Goal: Transaction & Acquisition: Purchase product/service

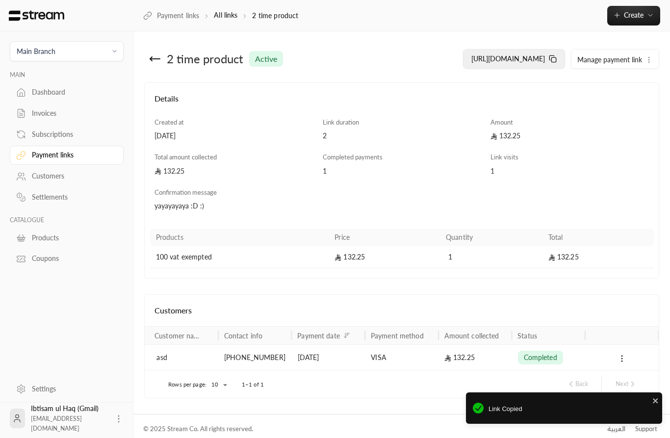
click at [505, 64] on button "https://streampay.sa/ss/aJH1W" at bounding box center [514, 59] width 102 height 20
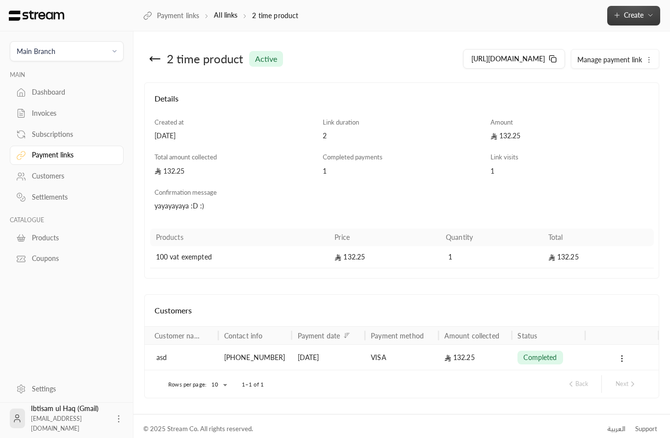
click at [648, 18] on icon "button" at bounding box center [651, 15] width 8 height 8
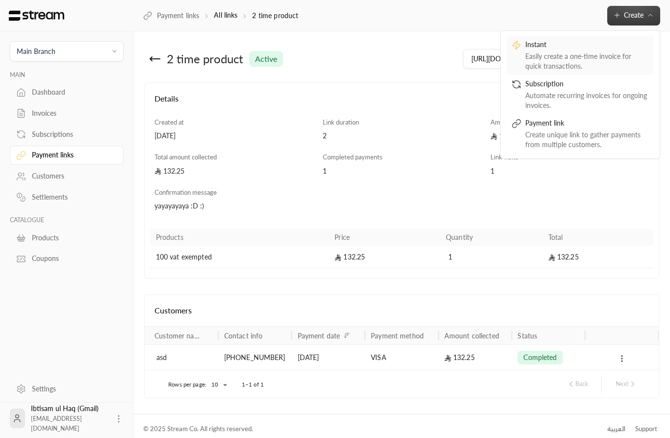
click at [591, 54] on div "Easily create a one-time invoice for quick transactions." at bounding box center [587, 62] width 124 height 20
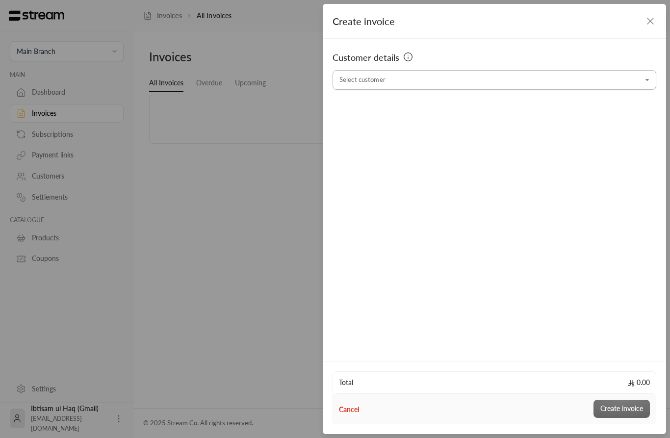
click at [421, 86] on input "Select customer" at bounding box center [495, 80] width 324 height 17
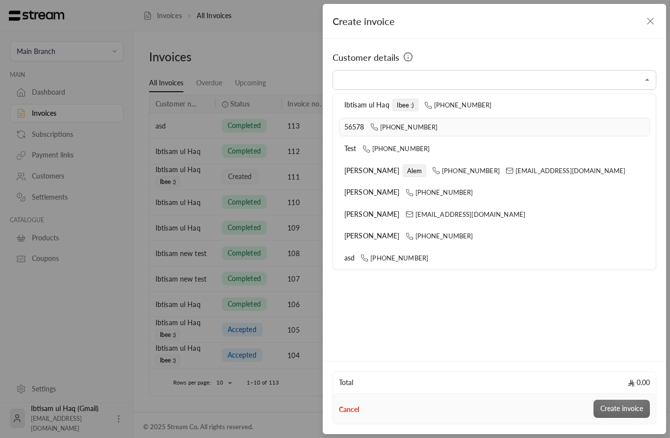
scroll to position [38, 0]
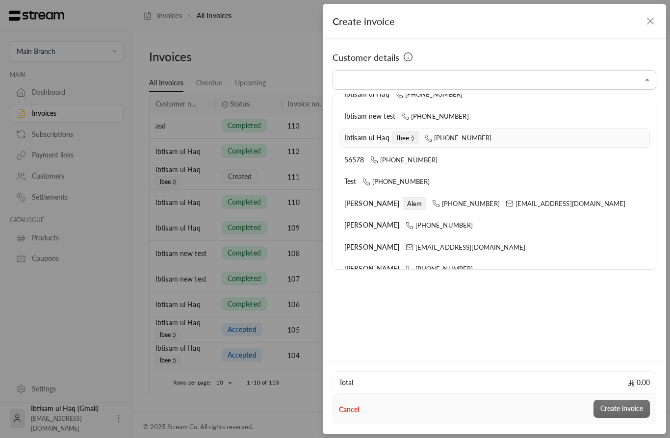
click at [414, 134] on span "Ibee :)" at bounding box center [405, 137] width 26 height 13
type input "**********"
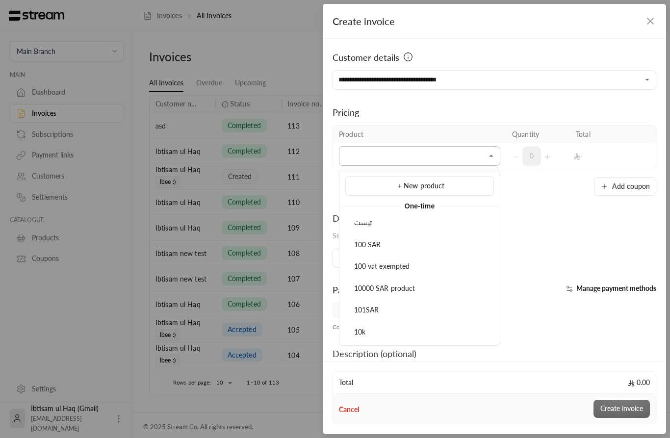
click at [392, 151] on input "Select customer" at bounding box center [419, 156] width 161 height 17
click at [402, 264] on span "100 vat exempted" at bounding box center [382, 266] width 56 height 8
type input "**********"
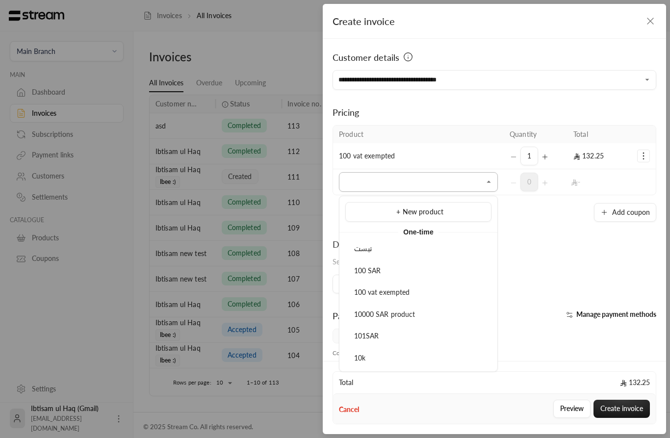
click at [398, 187] on input "Select customer" at bounding box center [418, 182] width 159 height 17
click at [386, 273] on div "100 SAR" at bounding box center [418, 271] width 135 height 10
type input "*******"
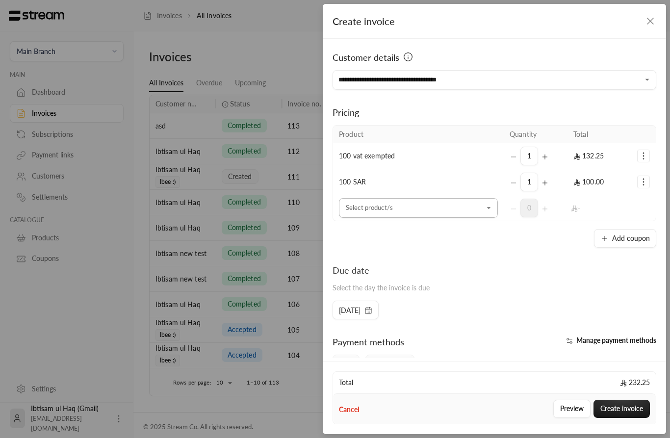
click at [408, 211] on input "Select customer" at bounding box center [418, 208] width 159 height 17
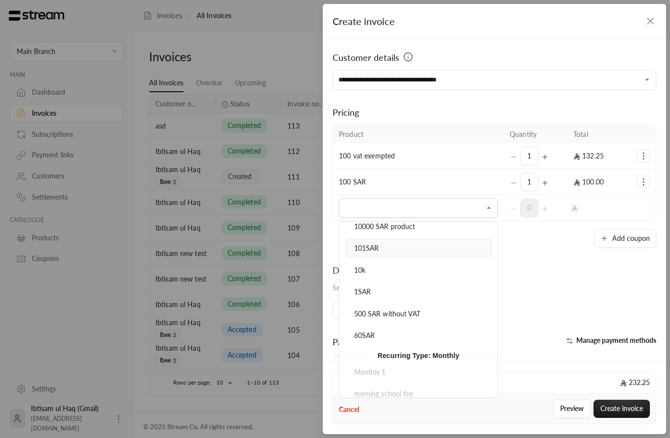
scroll to position [120, 0]
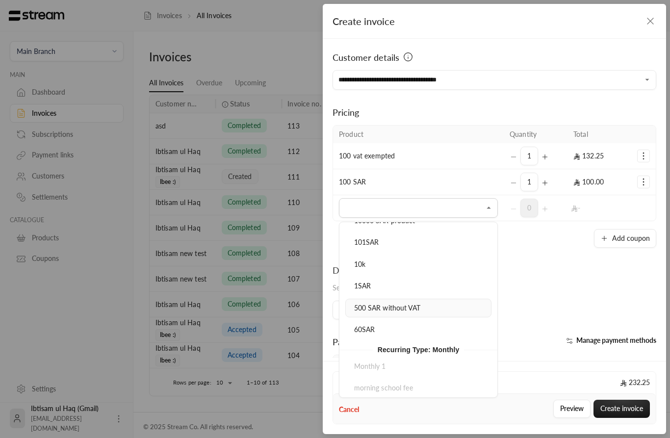
click at [394, 308] on span "500 SAR without VAT" at bounding box center [387, 308] width 66 height 8
type input "**********"
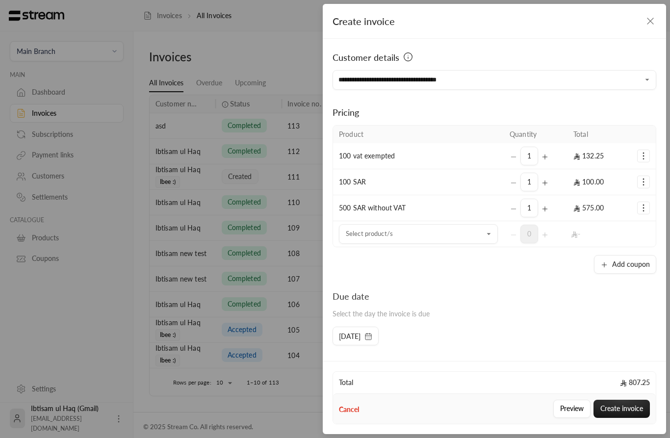
click at [653, 17] on icon "button" at bounding box center [651, 21] width 12 height 12
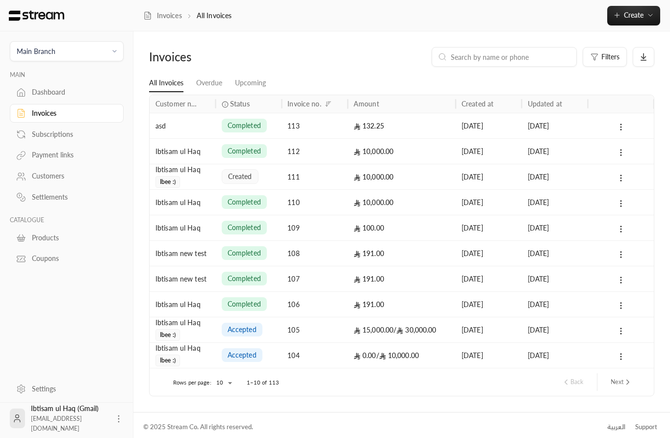
click at [320, 130] on div "113" at bounding box center [315, 125] width 54 height 25
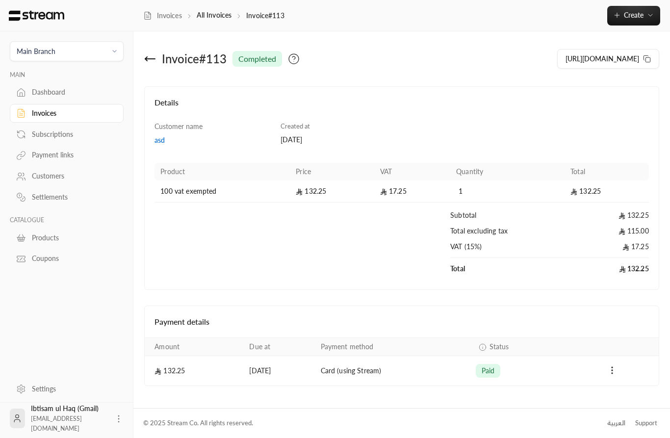
click at [53, 159] on div "Payment links" at bounding box center [71, 155] width 79 height 10
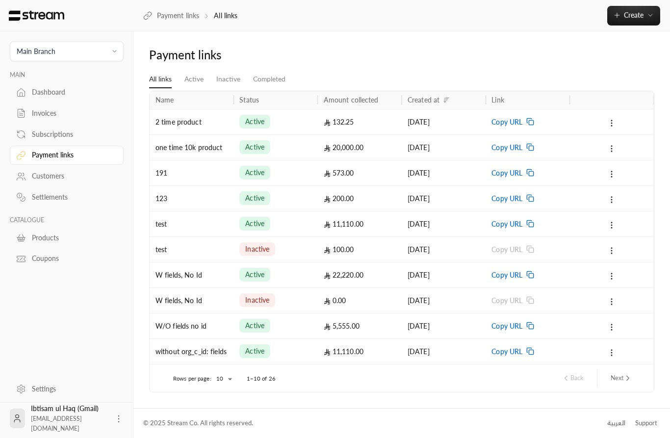
click at [414, 121] on div "28/09/2025" at bounding box center [444, 121] width 72 height 25
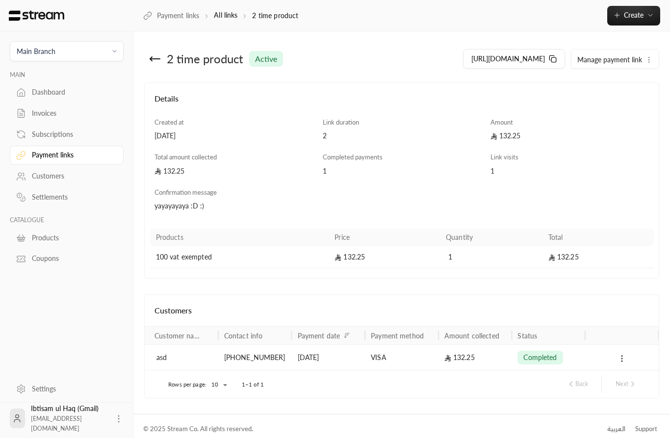
scroll to position [6, 0]
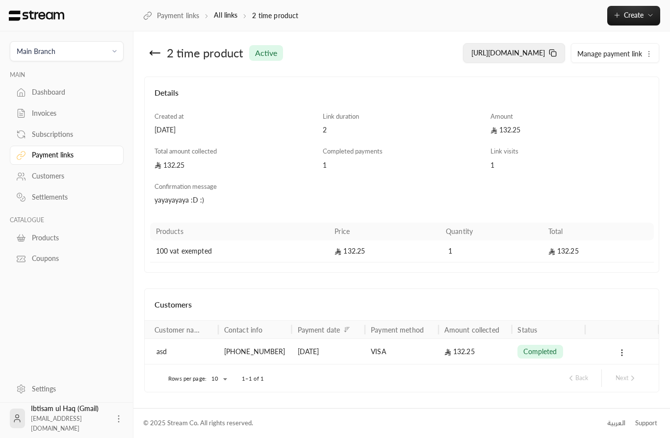
click at [514, 54] on span "https://streampay.sa/ss/aJH1W" at bounding box center [508, 53] width 74 height 8
click at [286, 352] on div "+966509999999" at bounding box center [255, 352] width 74 height 26
click at [473, 55] on span "https://streampay.sa/ss/aJH1W" at bounding box center [508, 53] width 74 height 8
